Goal: Navigation & Orientation: Find specific page/section

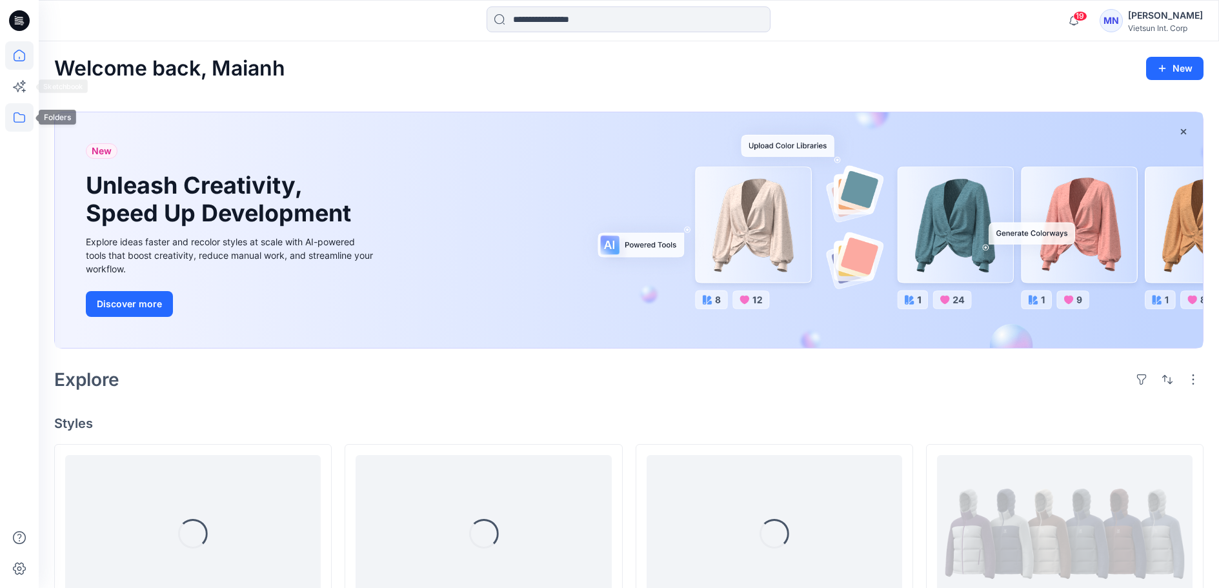
click at [14, 108] on icon at bounding box center [19, 117] width 28 height 28
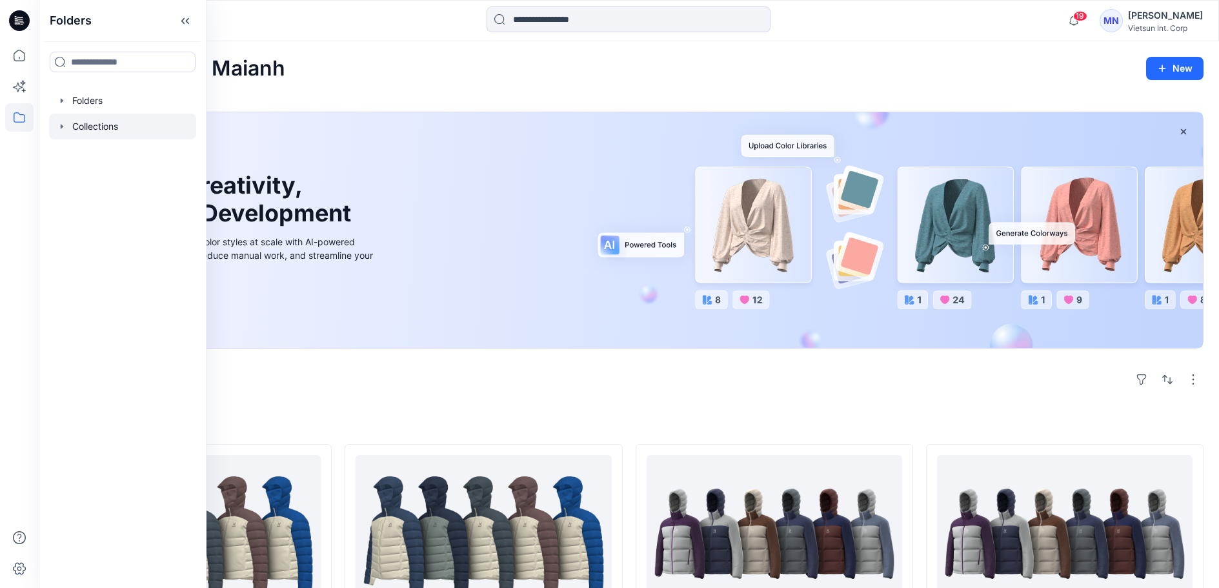
click at [119, 139] on div at bounding box center [122, 127] width 147 height 26
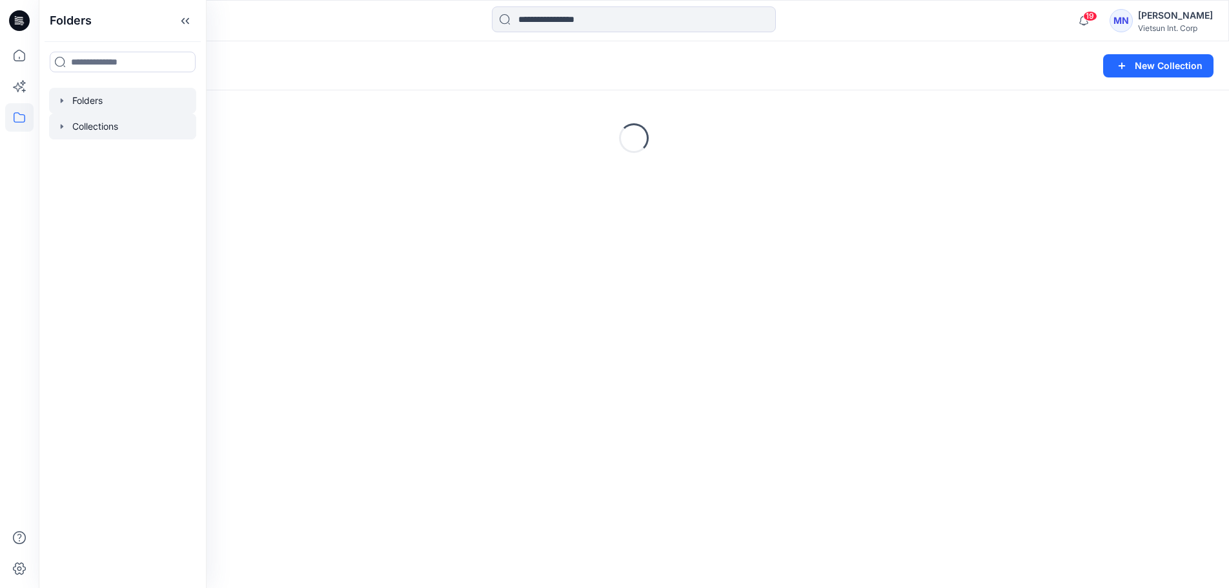
click at [111, 107] on div at bounding box center [122, 101] width 147 height 26
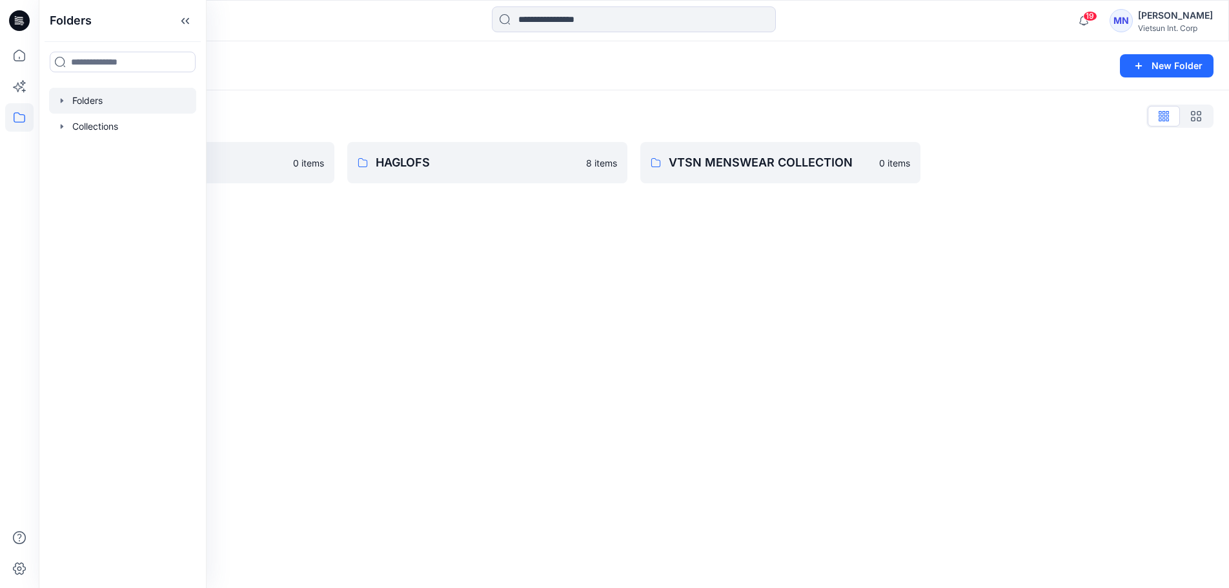
click at [314, 255] on div "Folders New Folder Folders List ASICS 0 items HAGLOFS 8 items VTSN MENSWEAR COL…" at bounding box center [634, 314] width 1190 height 547
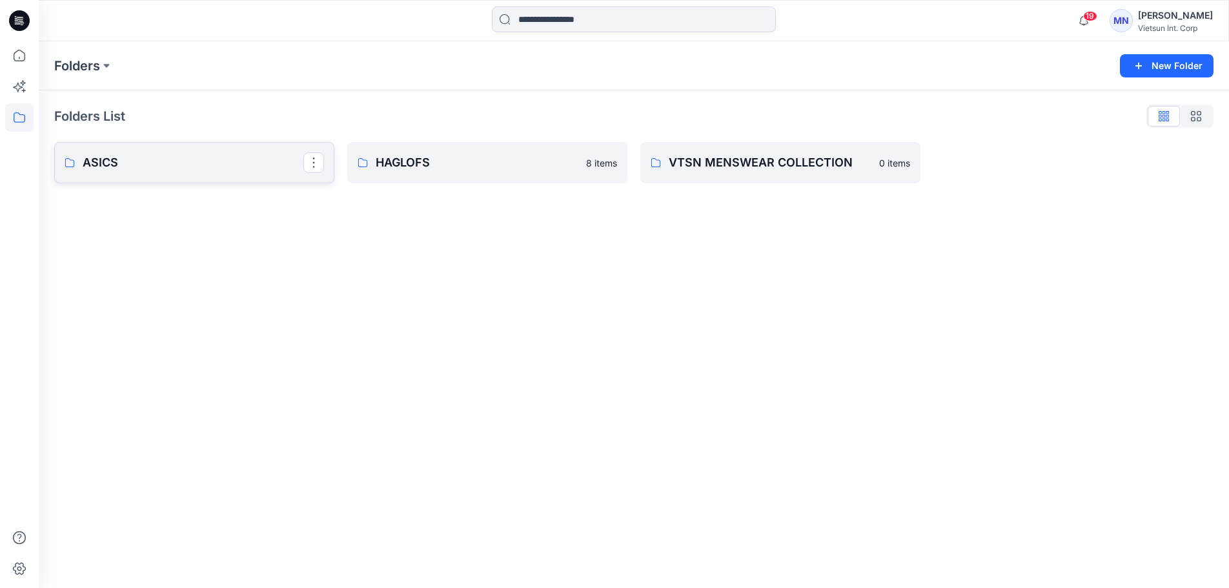
click at [154, 155] on p "ASICS" at bounding box center [193, 163] width 221 height 18
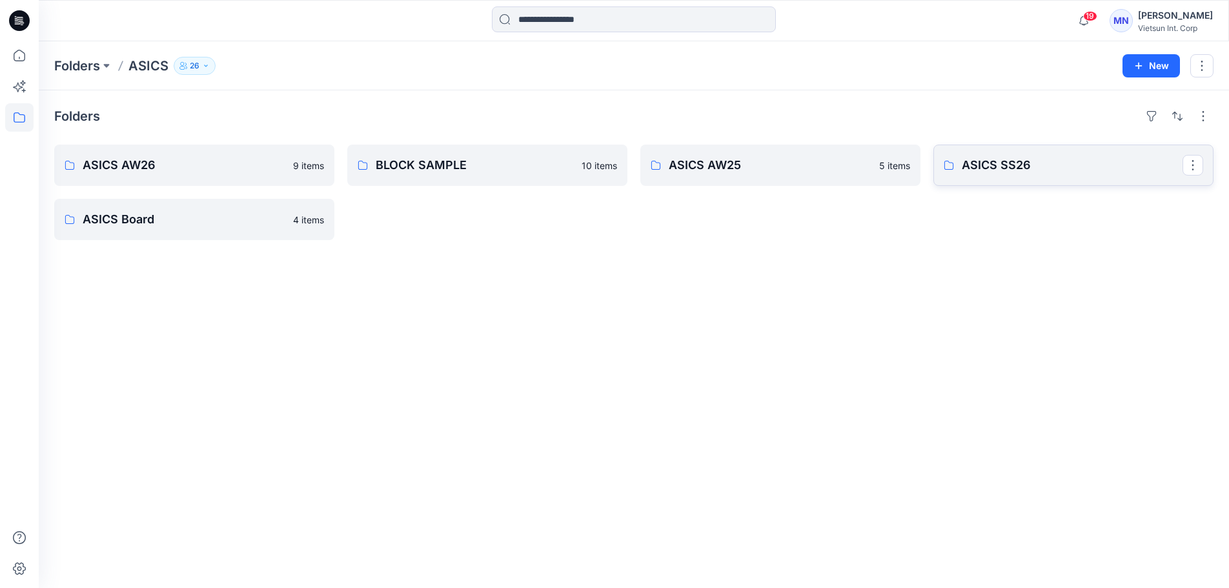
click at [1002, 171] on p "ASICS SS26" at bounding box center [1072, 165] width 221 height 18
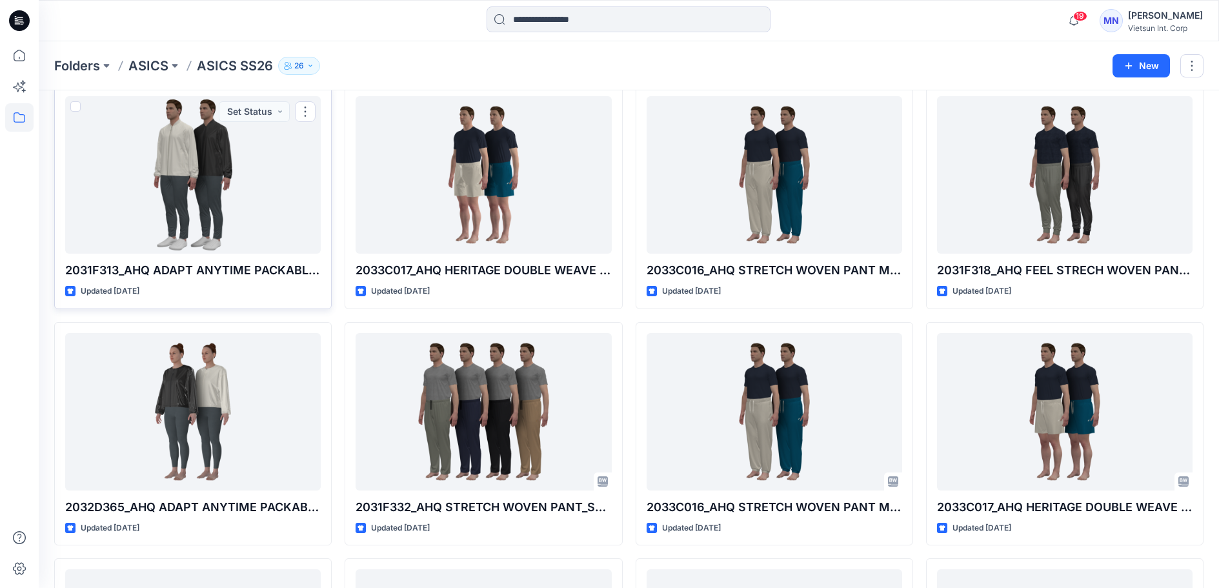
scroll to position [55, 0]
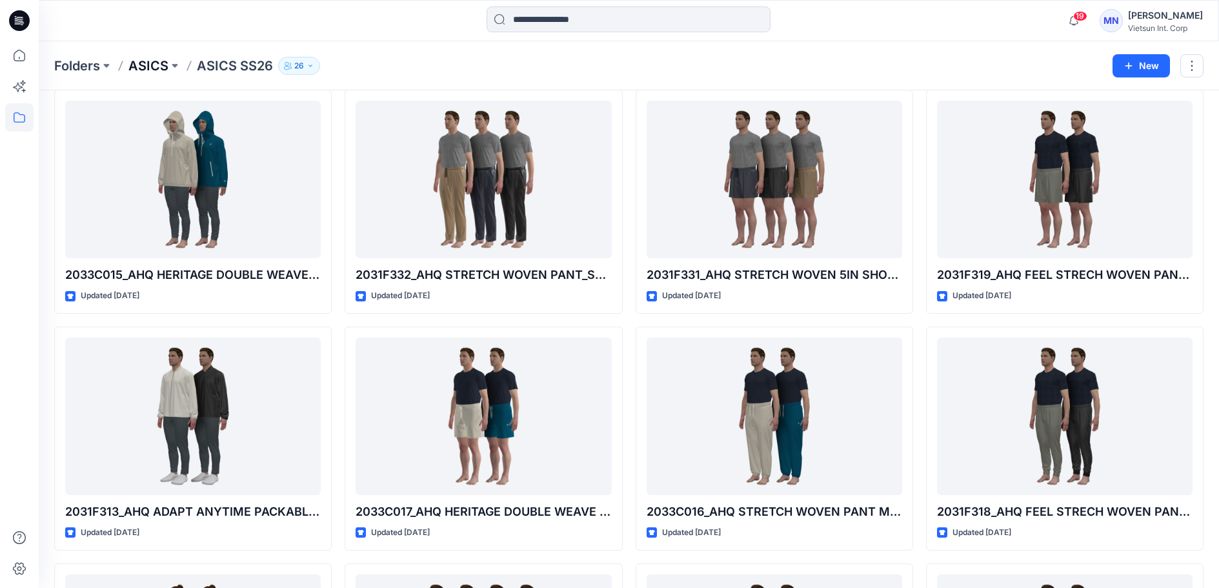
click at [146, 63] on p "ASICS" at bounding box center [148, 66] width 40 height 18
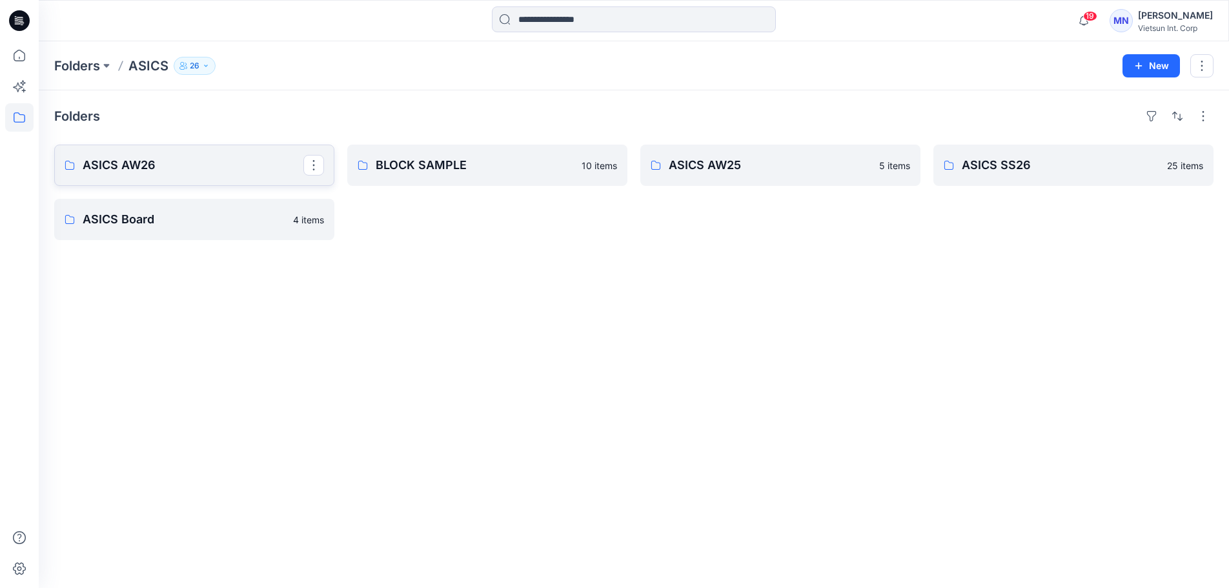
click at [122, 172] on p "ASICS AW26" at bounding box center [193, 165] width 221 height 18
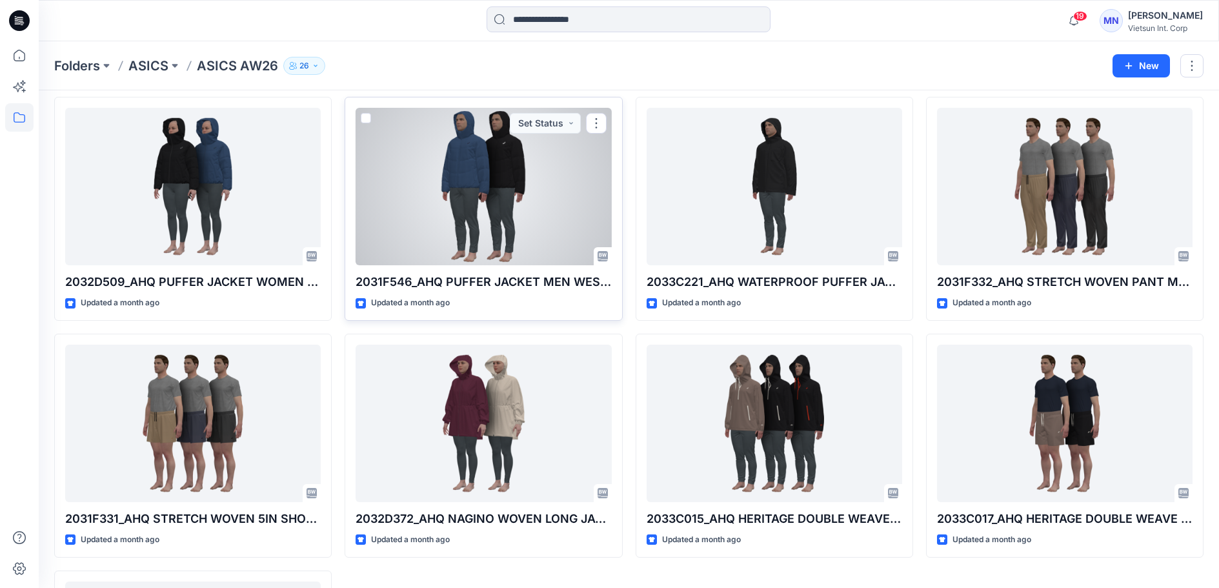
scroll to position [129, 0]
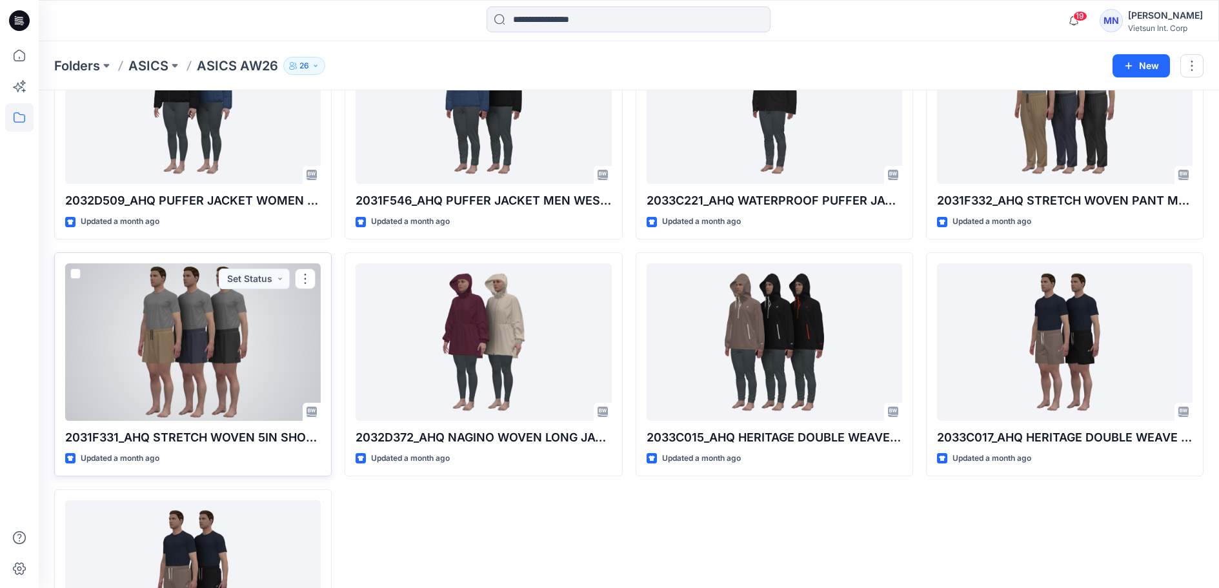
click at [181, 421] on div at bounding box center [193, 342] width 256 height 158
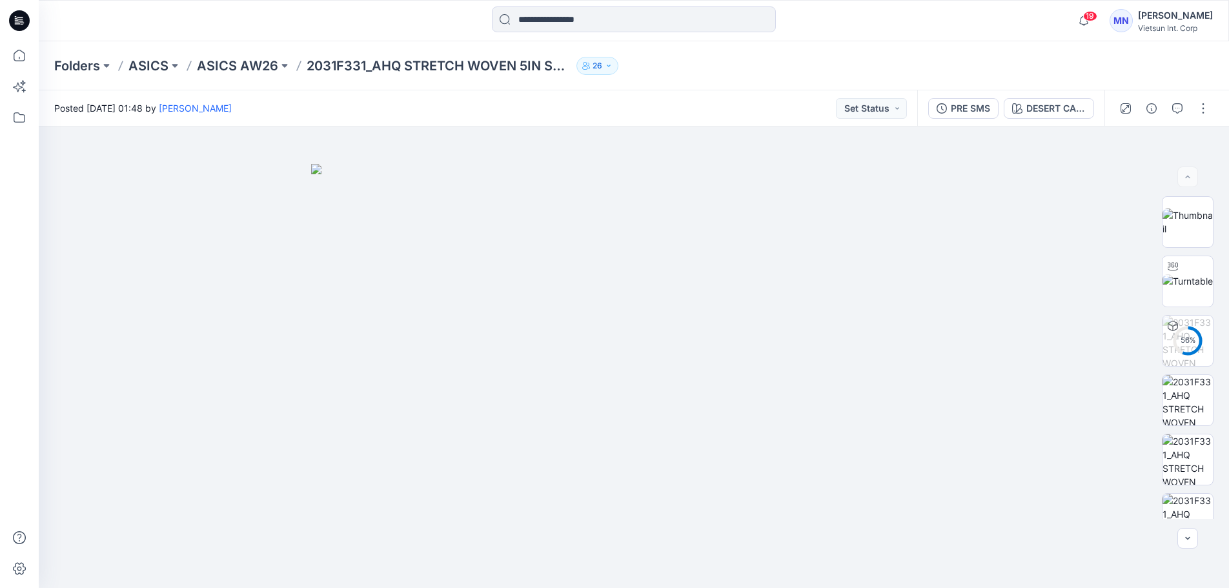
click at [940, 121] on div "PRE SMS DESERT CAMP_200" at bounding box center [1010, 108] width 187 height 36
click at [951, 112] on div "PRE SMS" at bounding box center [970, 108] width 39 height 14
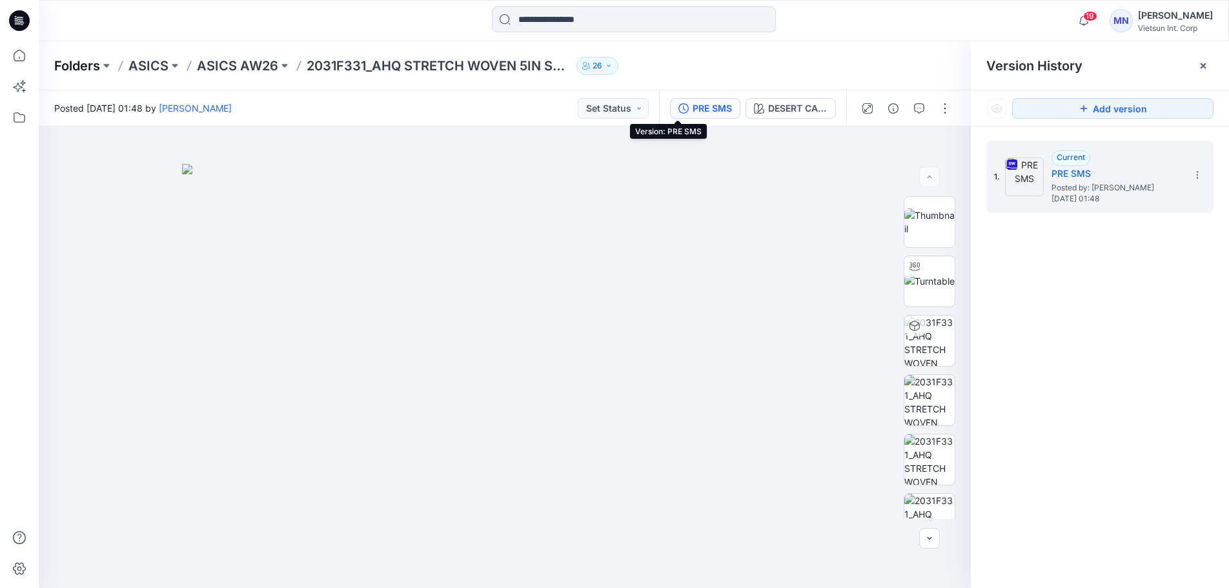
click at [70, 64] on p "Folders" at bounding box center [77, 66] width 46 height 18
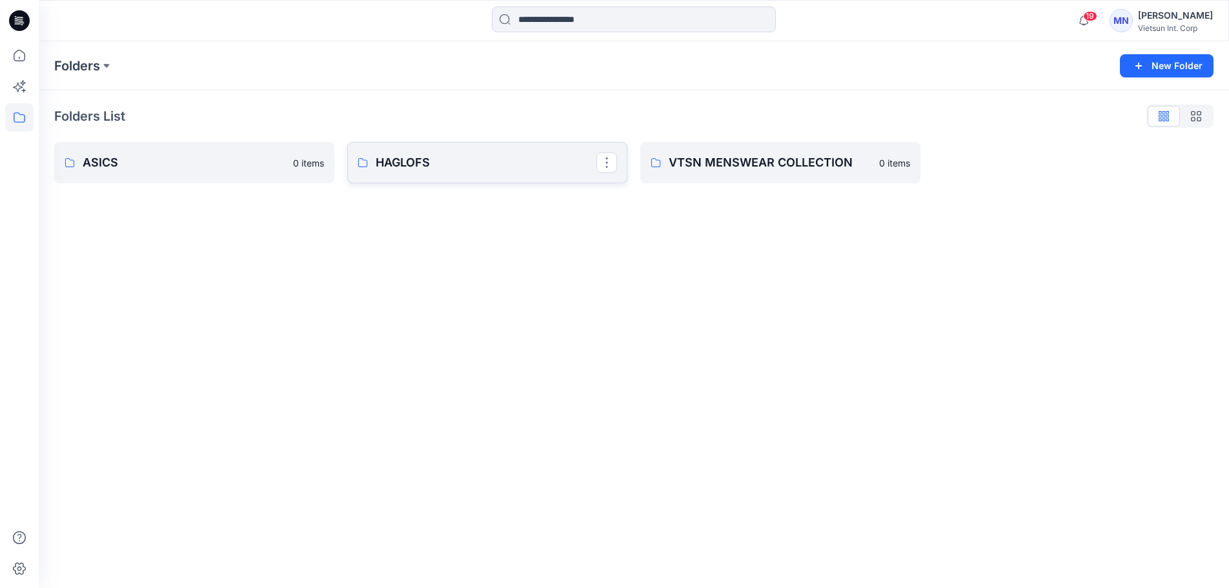
click at [420, 178] on link "HAGLOFS" at bounding box center [487, 162] width 280 height 41
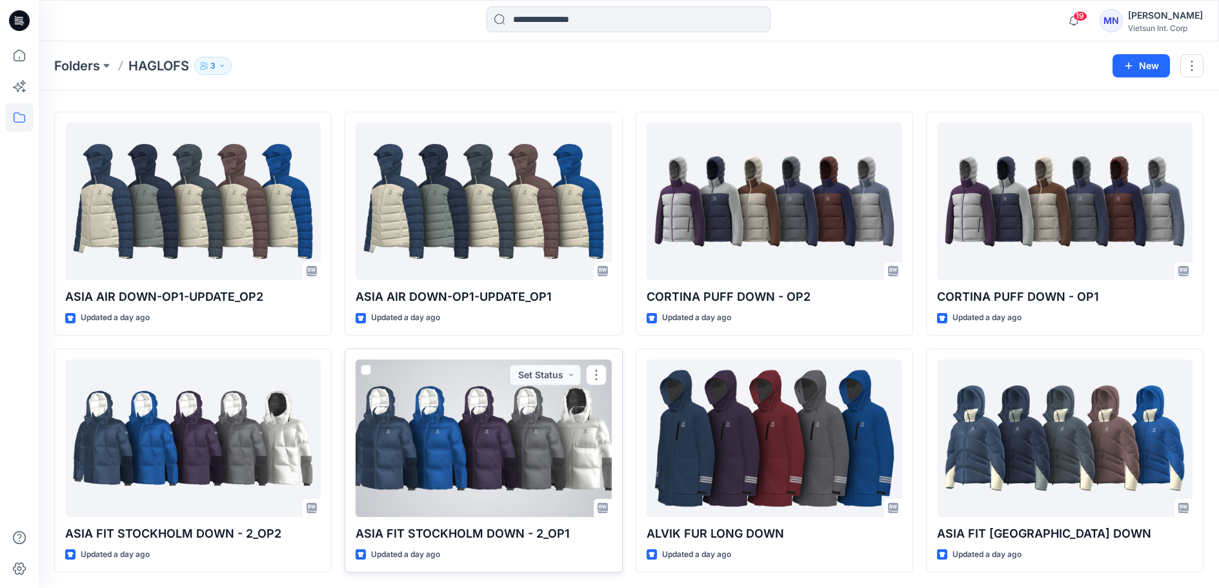
scroll to position [74, 0]
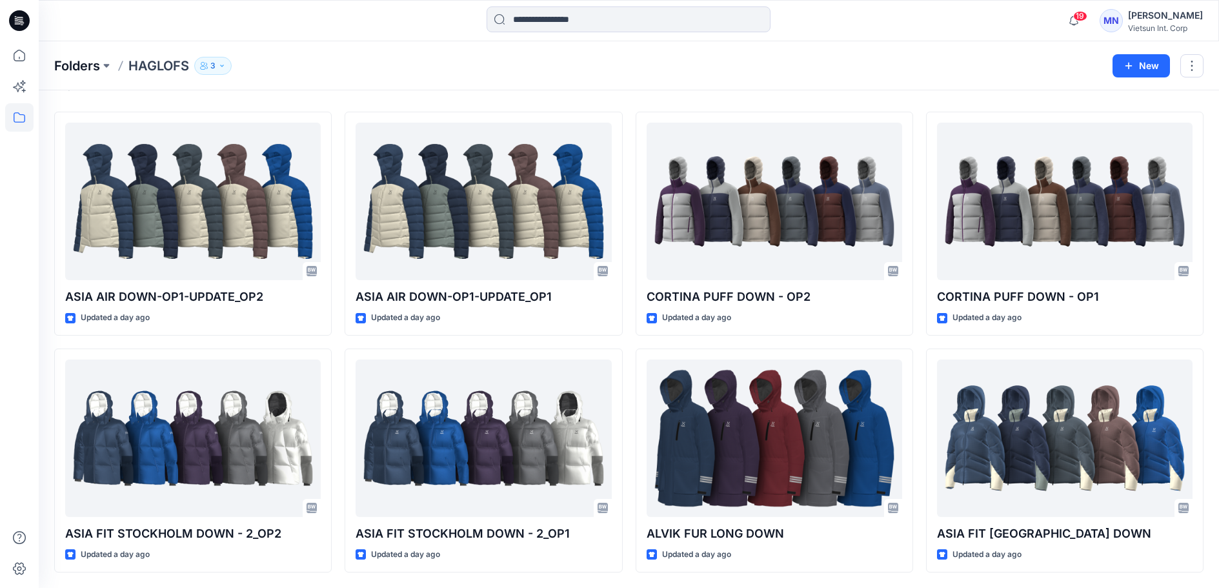
click at [85, 63] on p "Folders" at bounding box center [77, 66] width 46 height 18
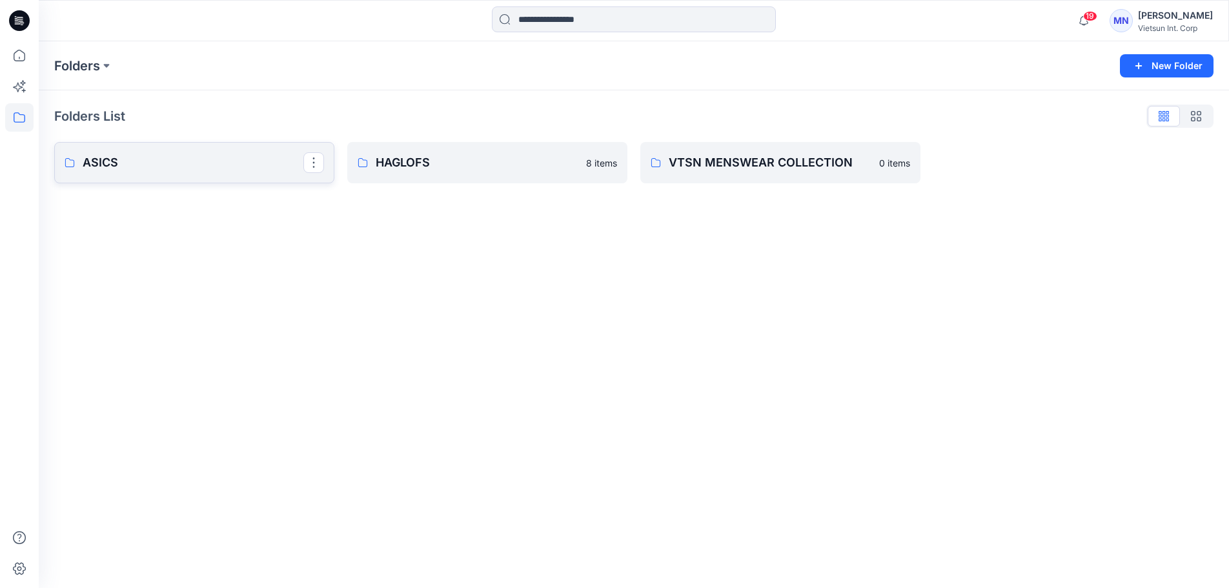
click at [205, 156] on p "ASICS" at bounding box center [193, 163] width 221 height 18
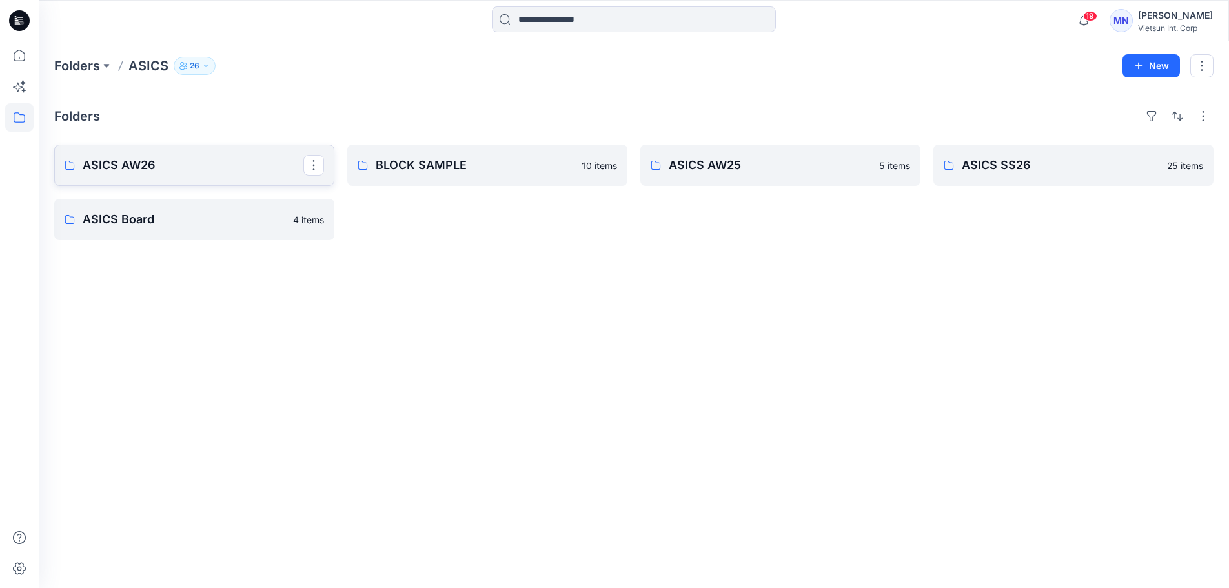
click at [168, 174] on p "ASICS AW26" at bounding box center [193, 165] width 221 height 18
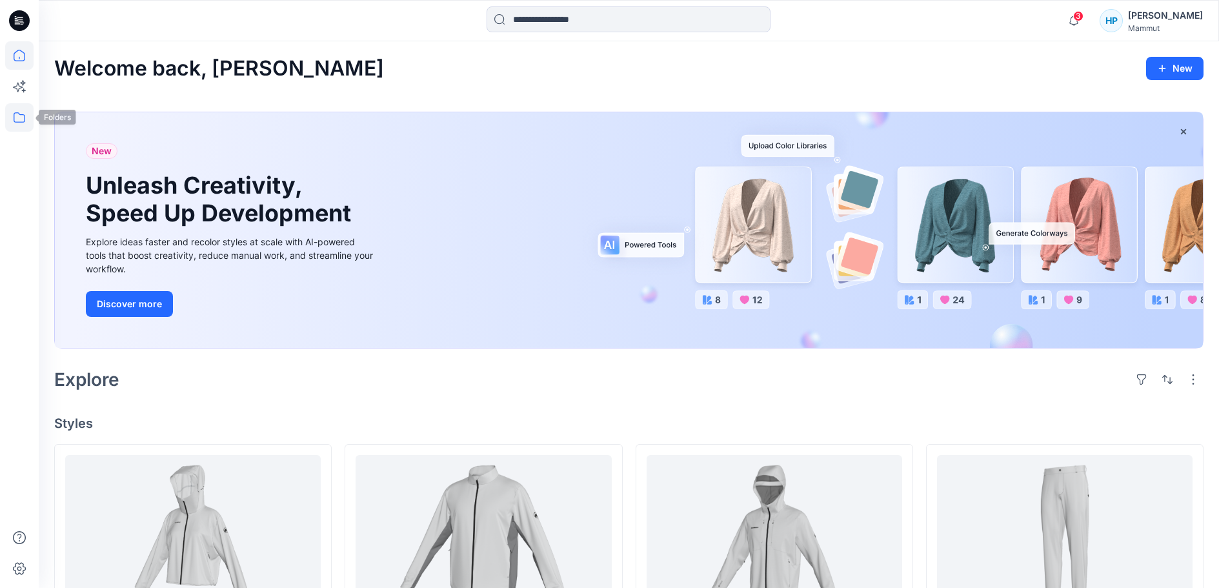
click at [19, 123] on icon at bounding box center [19, 117] width 28 height 28
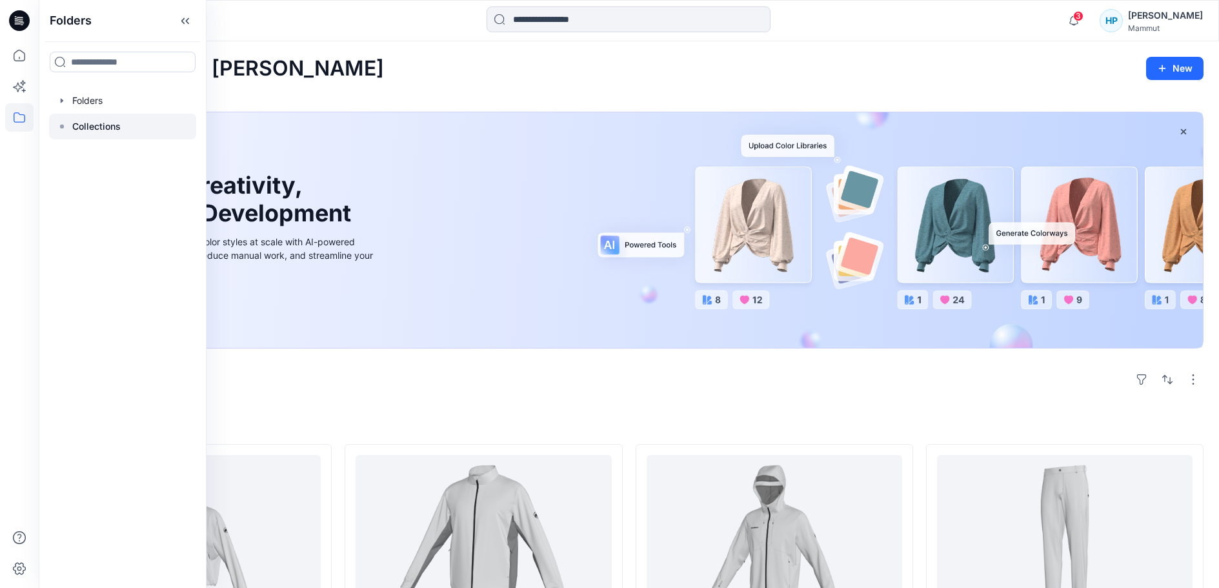
click at [132, 139] on div at bounding box center [122, 127] width 147 height 26
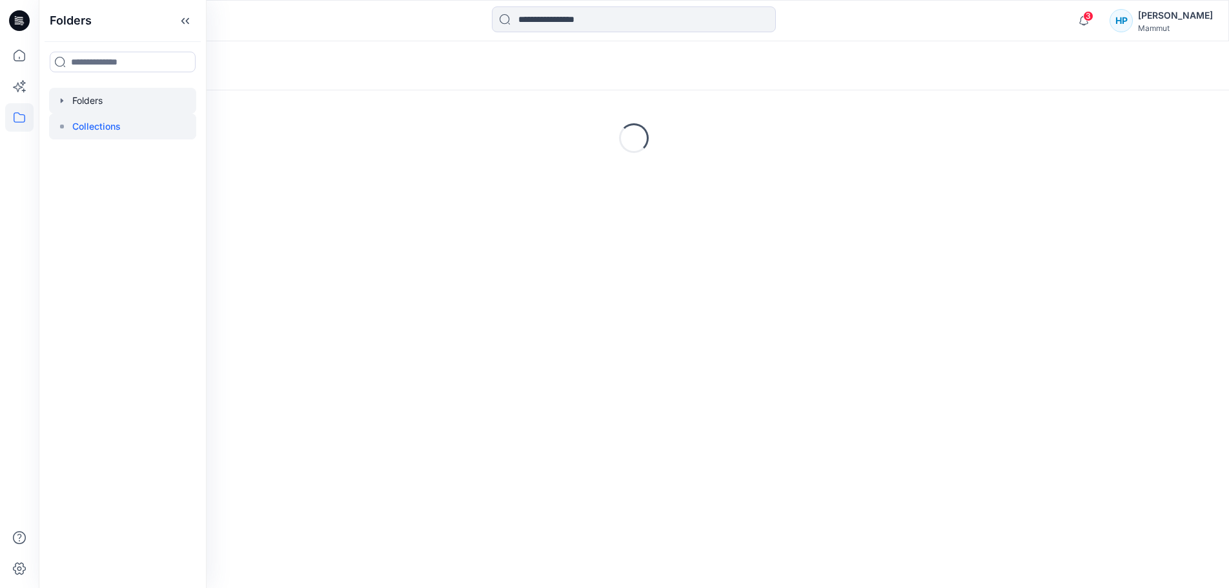
click at [130, 114] on div at bounding box center [122, 101] width 147 height 26
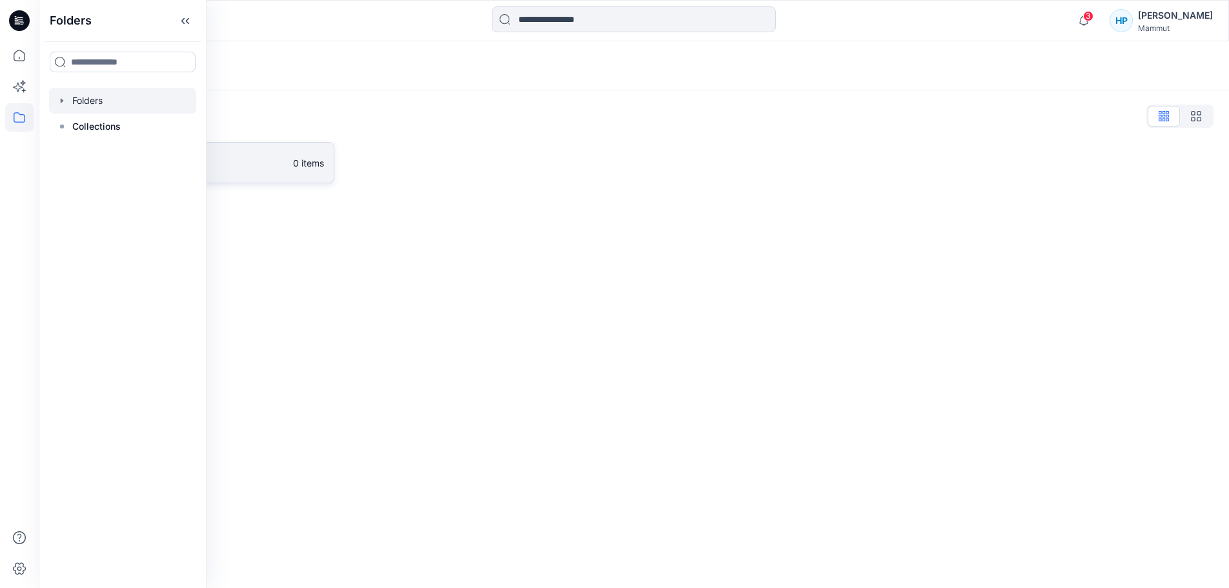
click at [293, 163] on p "0 items" at bounding box center [308, 163] width 31 height 14
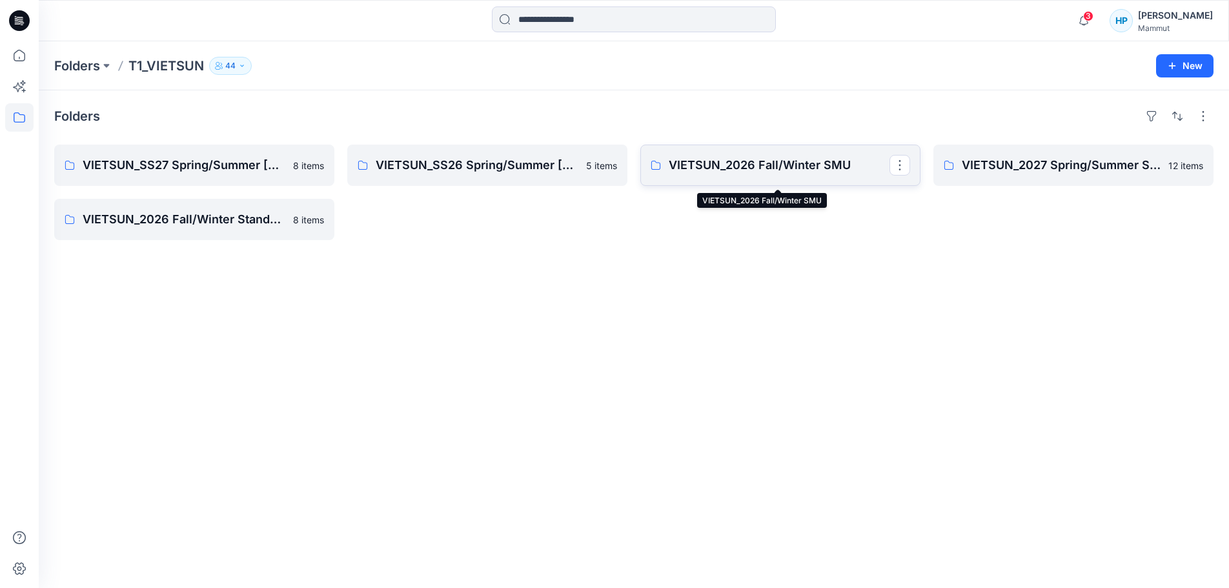
click at [714, 174] on p "VIETSUN_2026 Fall/Winter SMU" at bounding box center [779, 165] width 221 height 18
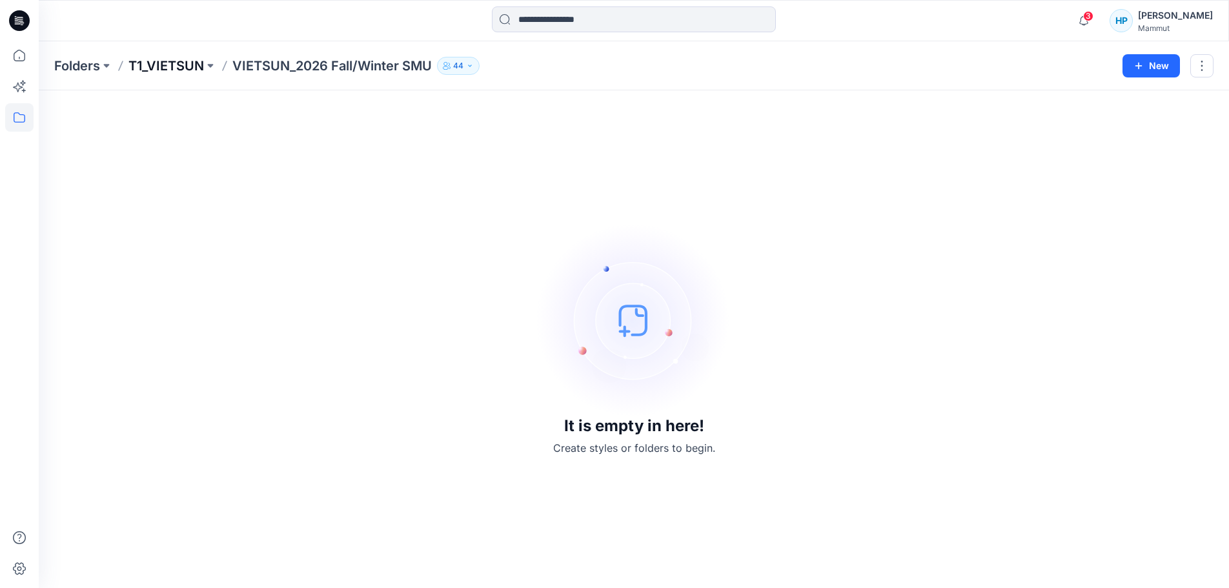
click at [190, 65] on p "T1_VIETSUN" at bounding box center [166, 66] width 76 height 18
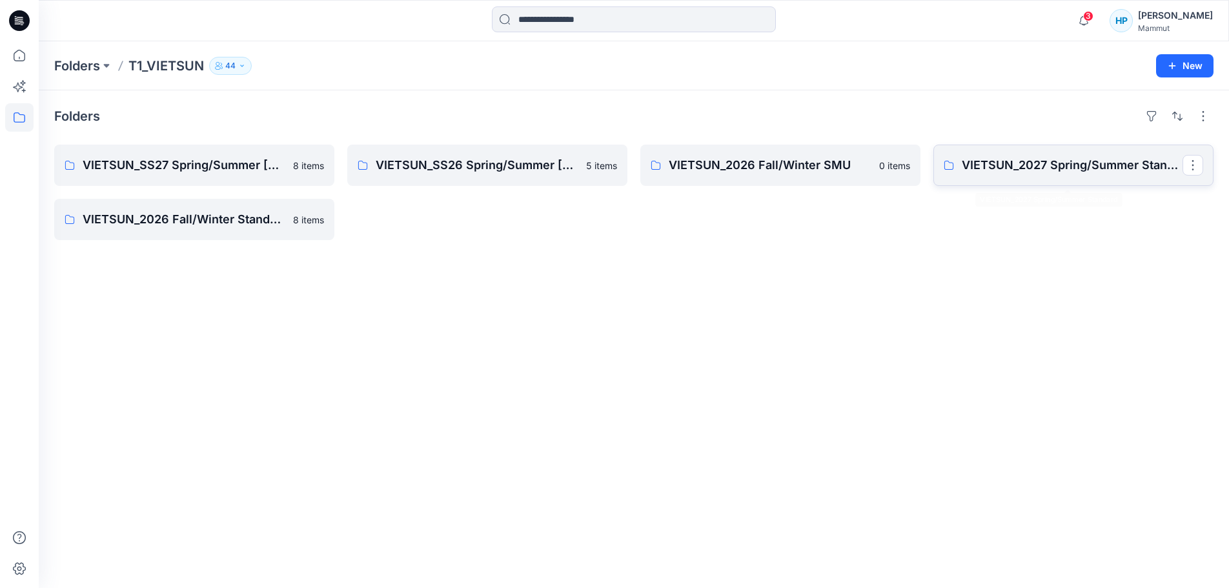
click at [992, 174] on p "VIETSUN_2027 Spring/Summer Standard" at bounding box center [1072, 165] width 221 height 18
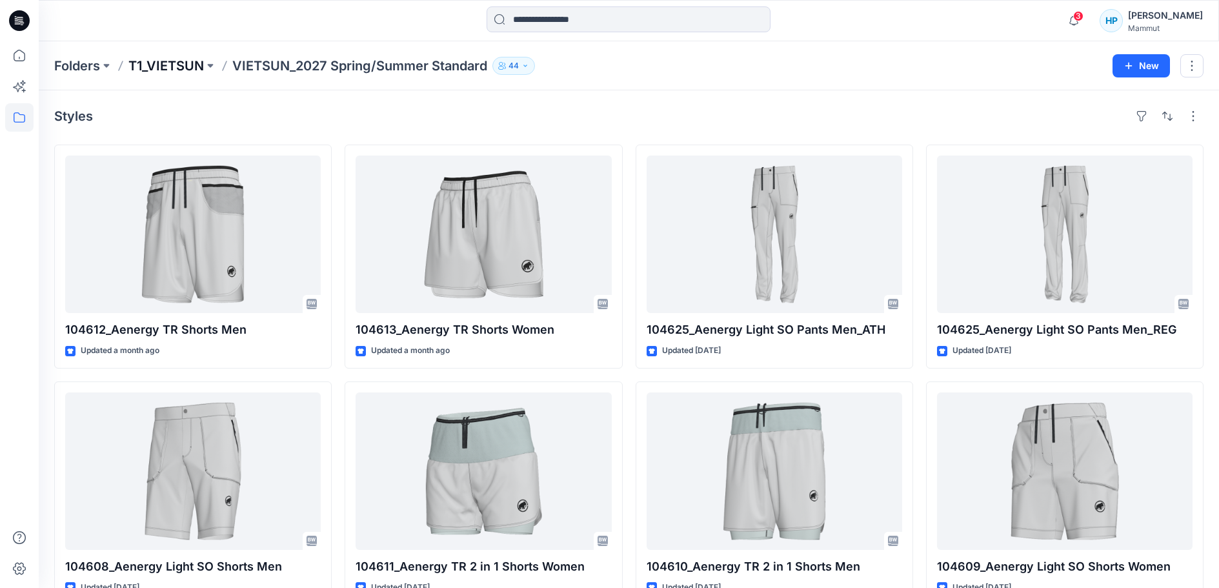
click at [171, 63] on p "T1_VIETSUN" at bounding box center [166, 66] width 76 height 18
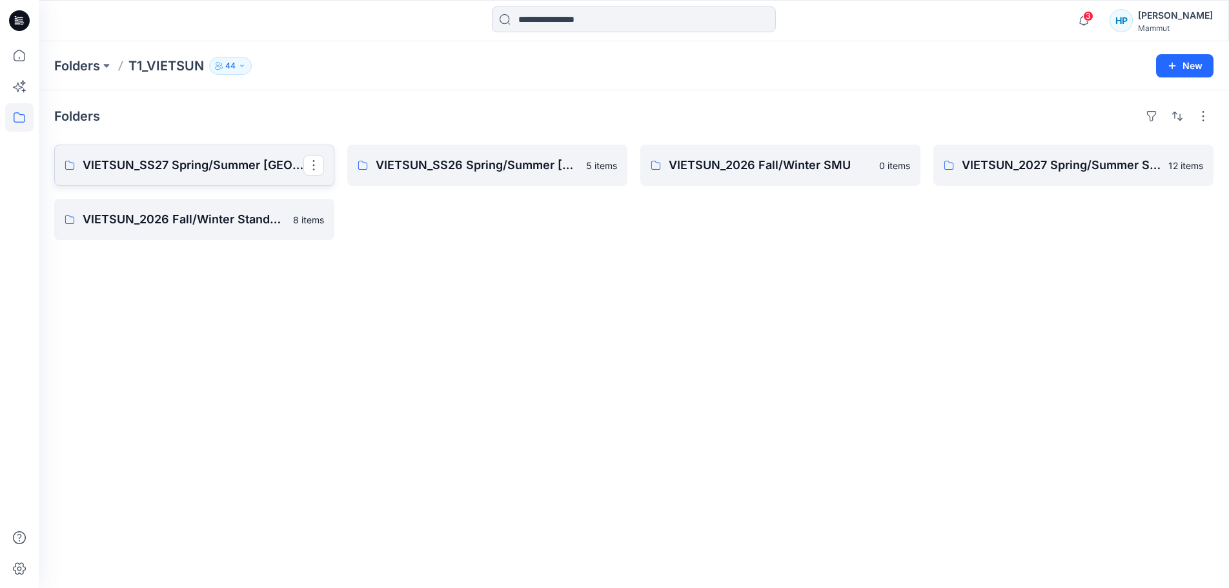
click at [120, 172] on p "VIETSUN_SS27 Spring/Summer CHINA" at bounding box center [193, 165] width 221 height 18
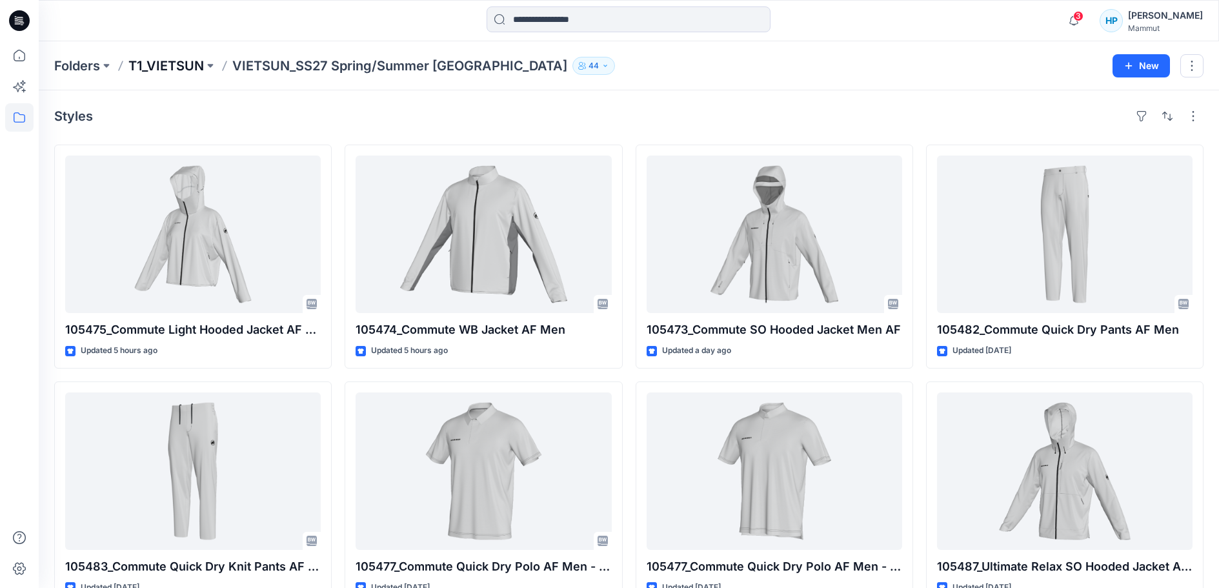
click at [193, 65] on p "T1_VIETSUN" at bounding box center [166, 66] width 76 height 18
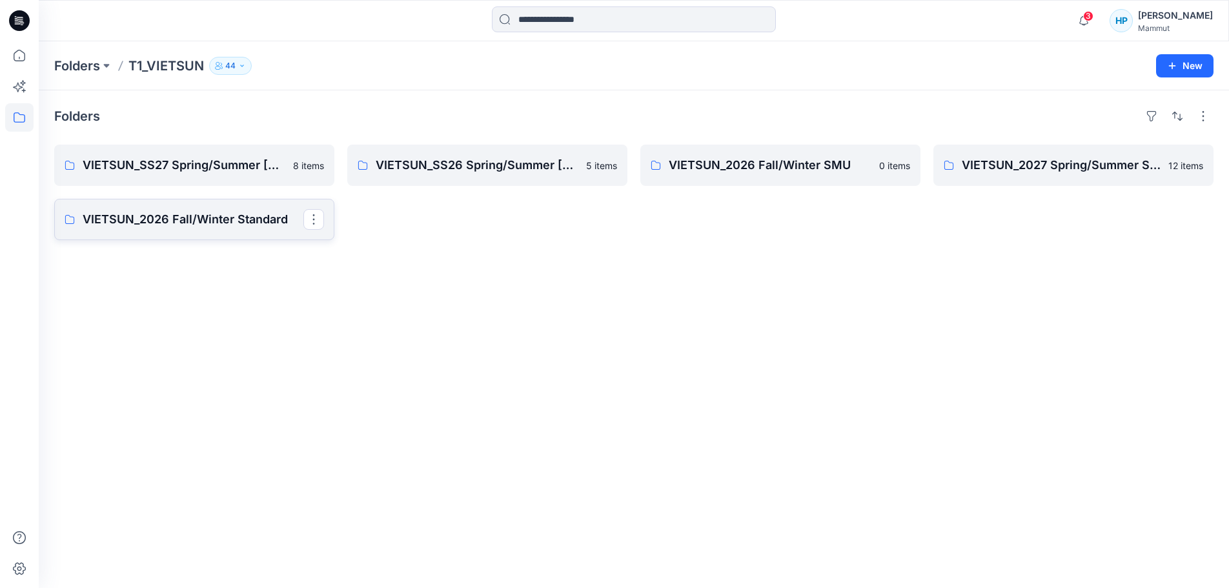
click at [224, 229] on p "VIETSUN_2026 Fall/Winter Standard" at bounding box center [193, 219] width 221 height 18
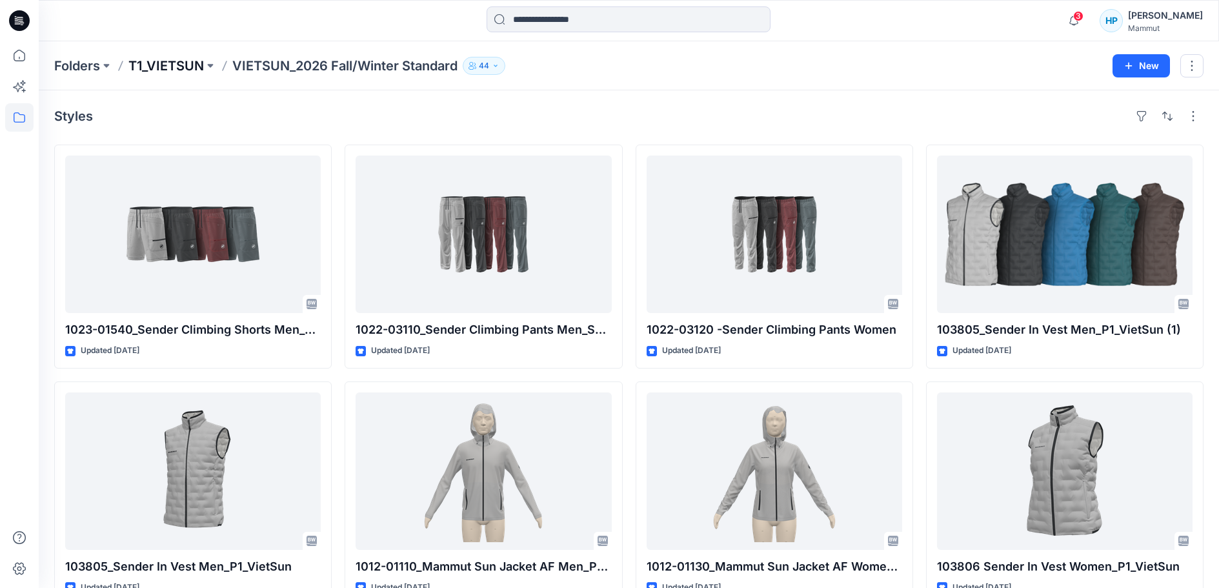
click at [165, 62] on p "T1_VIETSUN" at bounding box center [166, 66] width 76 height 18
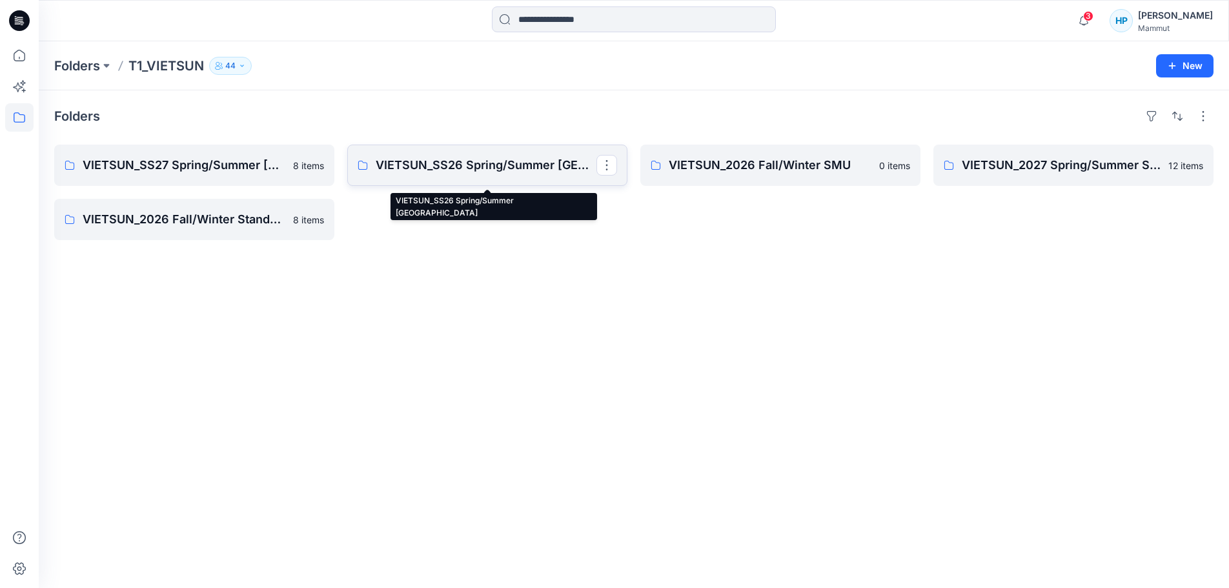
click at [465, 174] on p "VIETSUN_SS26 Spring/Summer CHINA" at bounding box center [486, 165] width 221 height 18
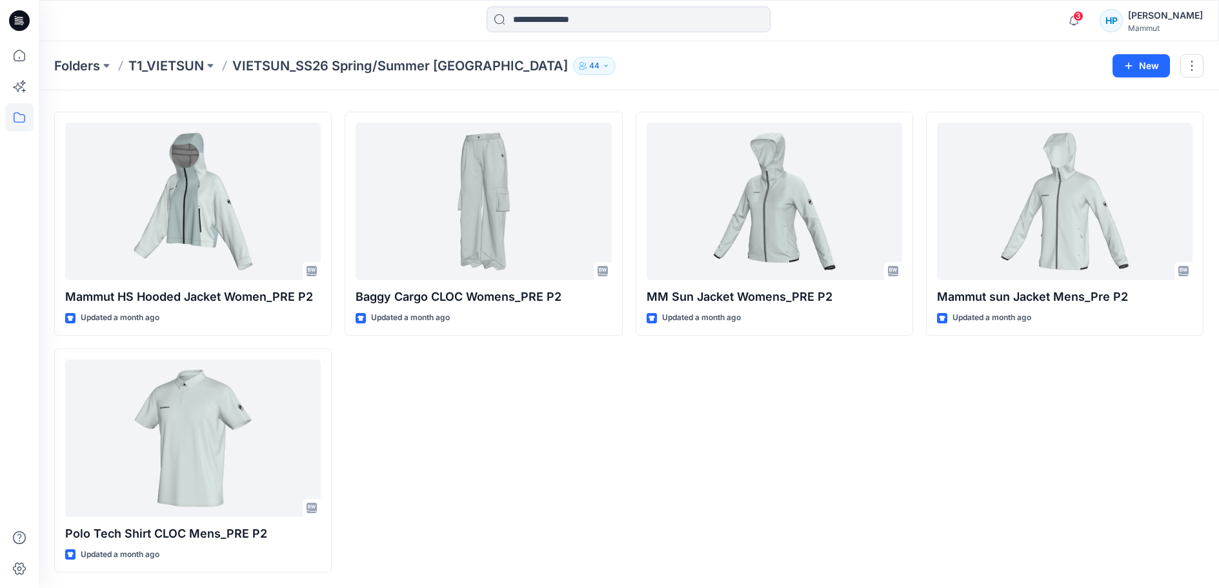
scroll to position [74, 0]
